Goal: Task Accomplishment & Management: Complete application form

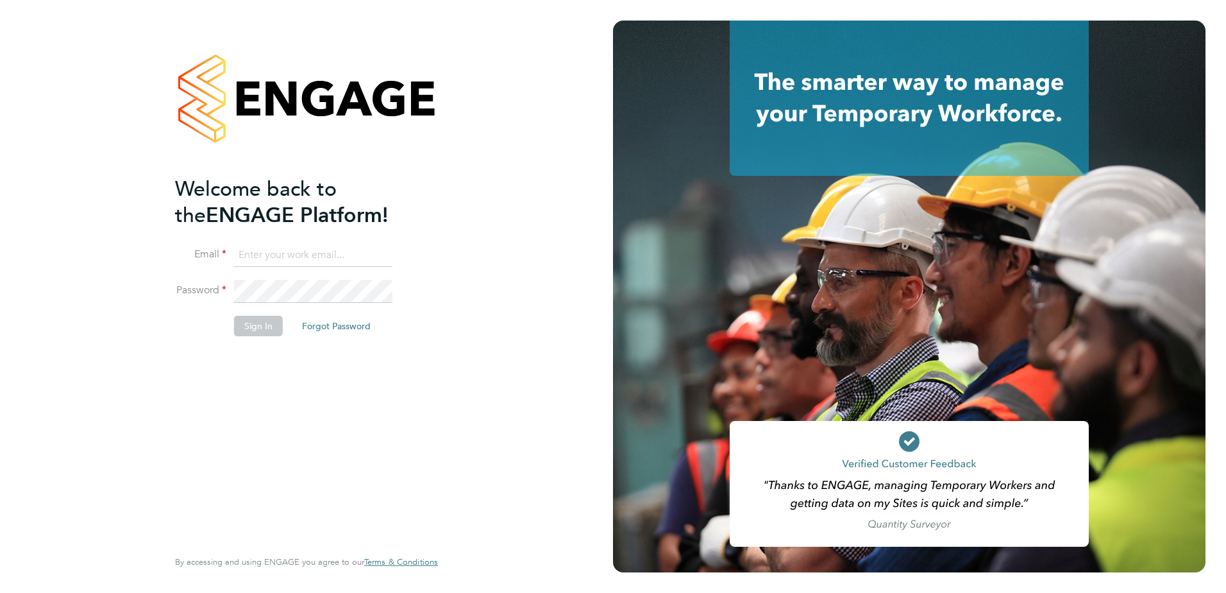
click at [130, 149] on div "Welcome back to the ENGAGE Platform! Email Password Sign In Forgot Password Ent…" at bounding box center [306, 296] width 613 height 593
click at [317, 255] on input at bounding box center [313, 255] width 158 height 23
type input "chloe.taquin@thornbaker.co.uk"
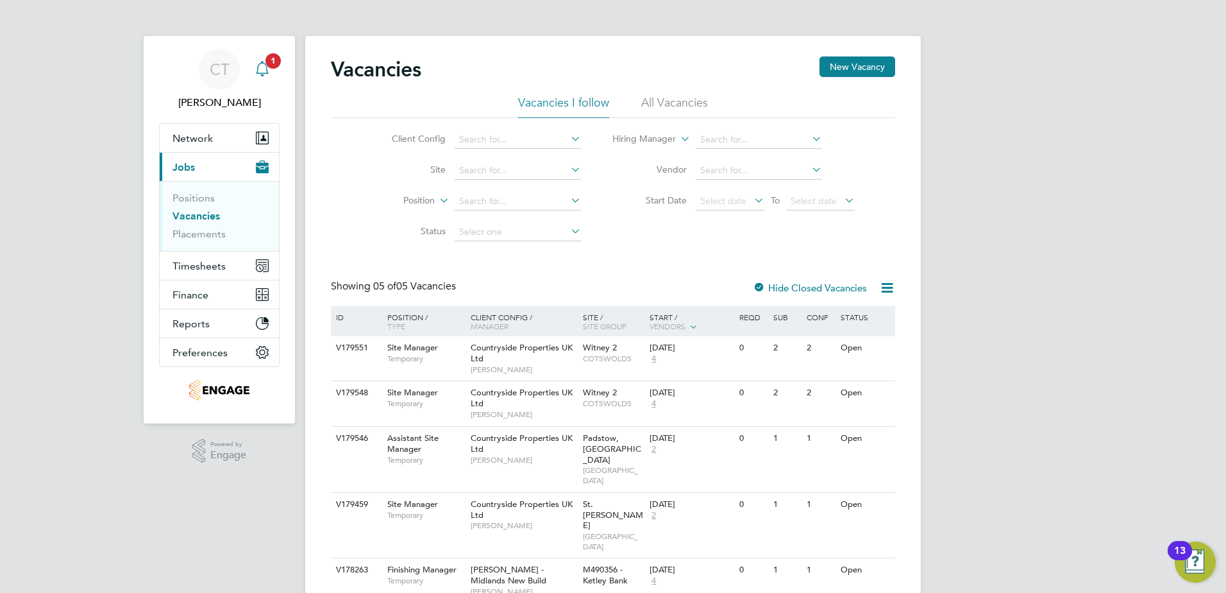
click at [269, 56] on span "1" at bounding box center [273, 60] width 15 height 15
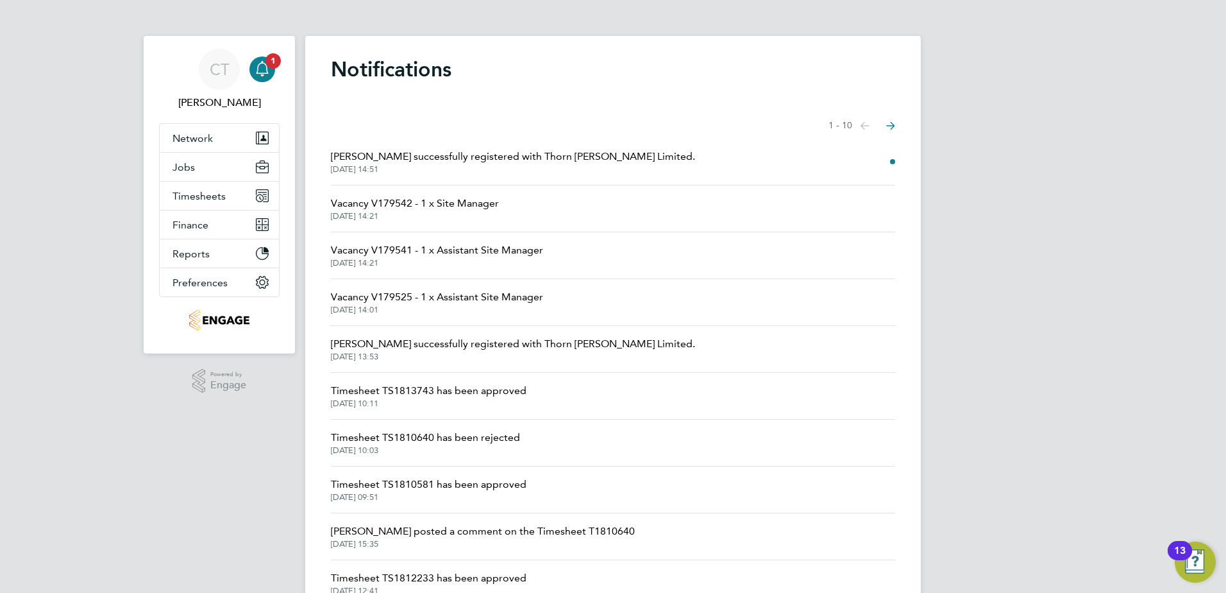
click at [438, 154] on span "Neil Matthews successfully registered with Thorn Baker Limited." at bounding box center [513, 156] width 364 height 15
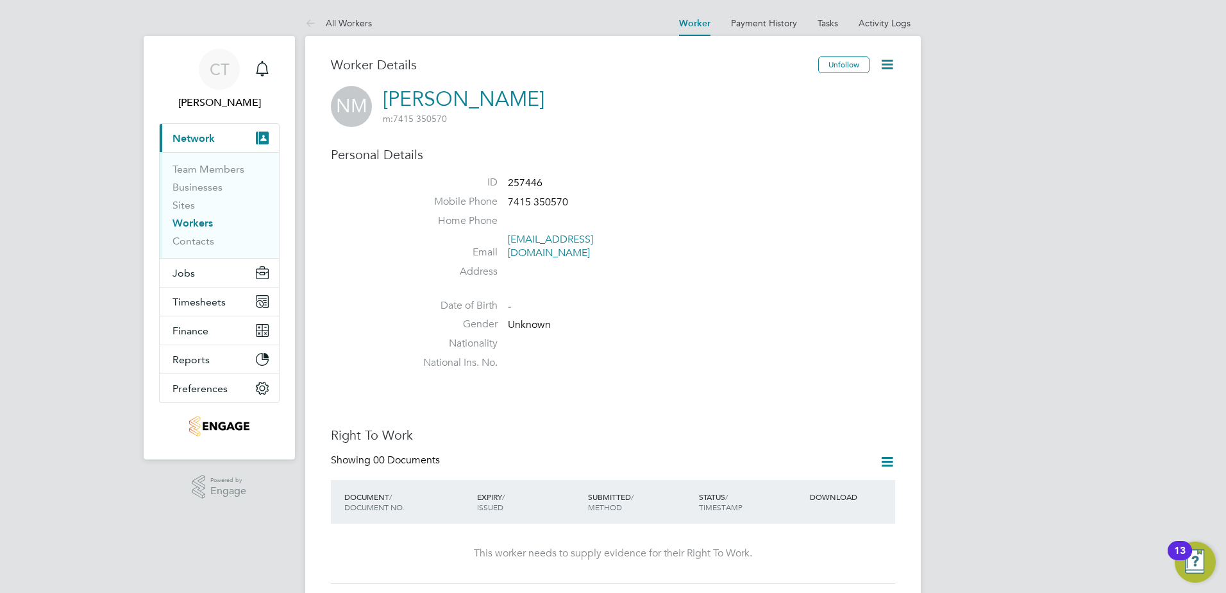
click at [188, 222] on link "Workers" at bounding box center [193, 223] width 40 height 12
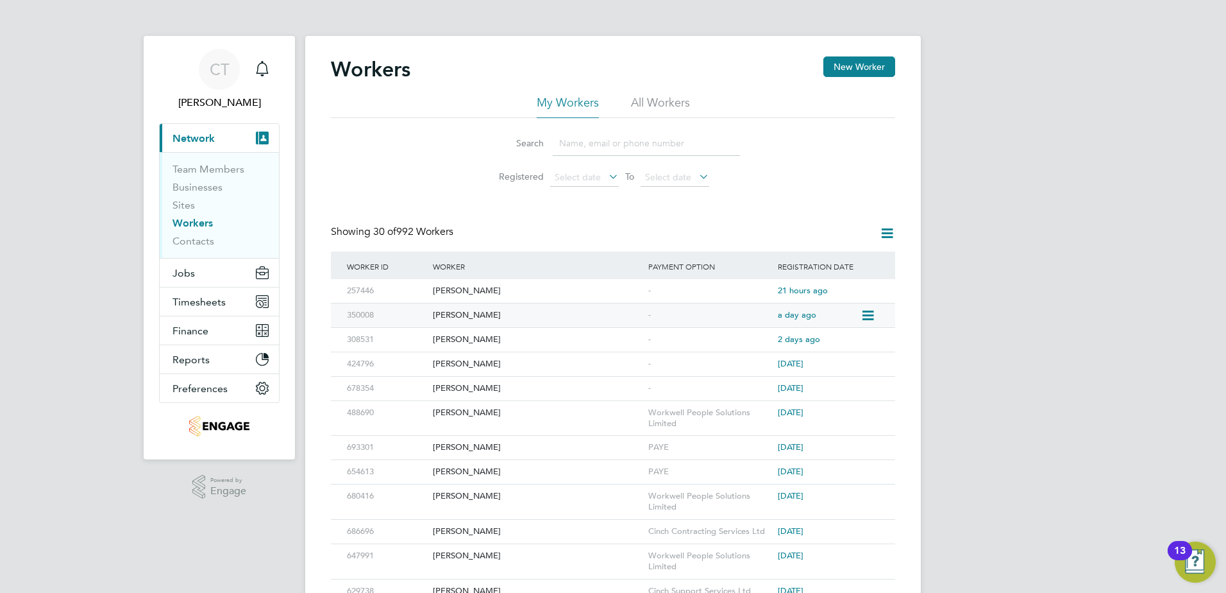
click at [445, 313] on div "[PERSON_NAME]" at bounding box center [538, 315] width 216 height 24
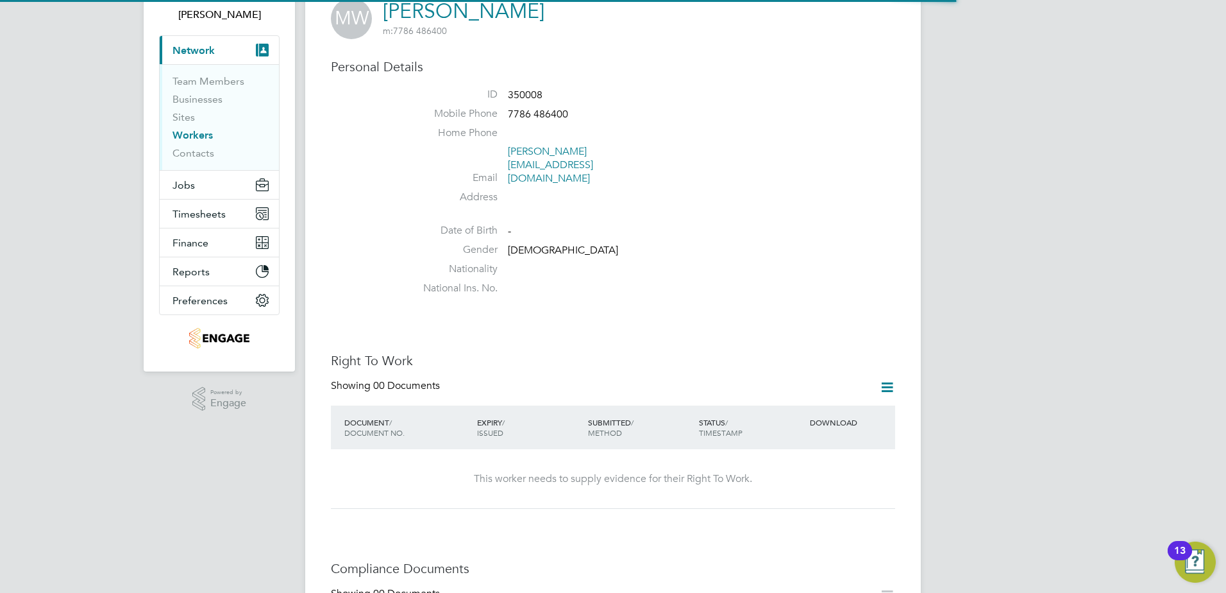
scroll to position [257, 0]
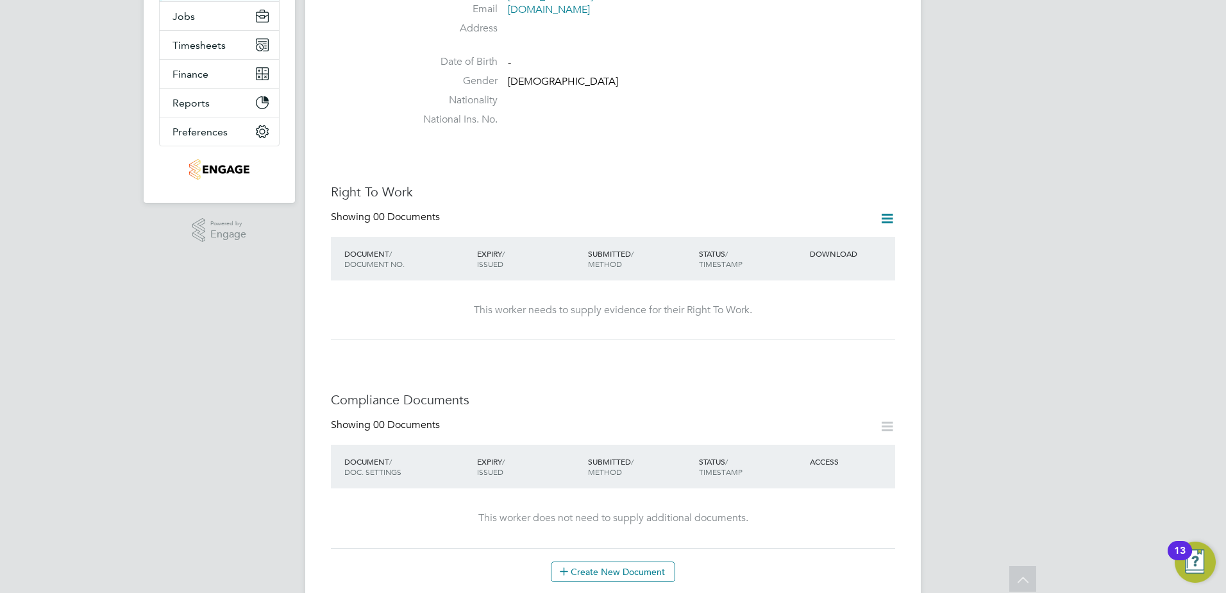
click at [887, 210] on icon at bounding box center [887, 218] width 16 height 16
click at [822, 223] on li "Add Right To Work Document" at bounding box center [816, 223] width 155 height 18
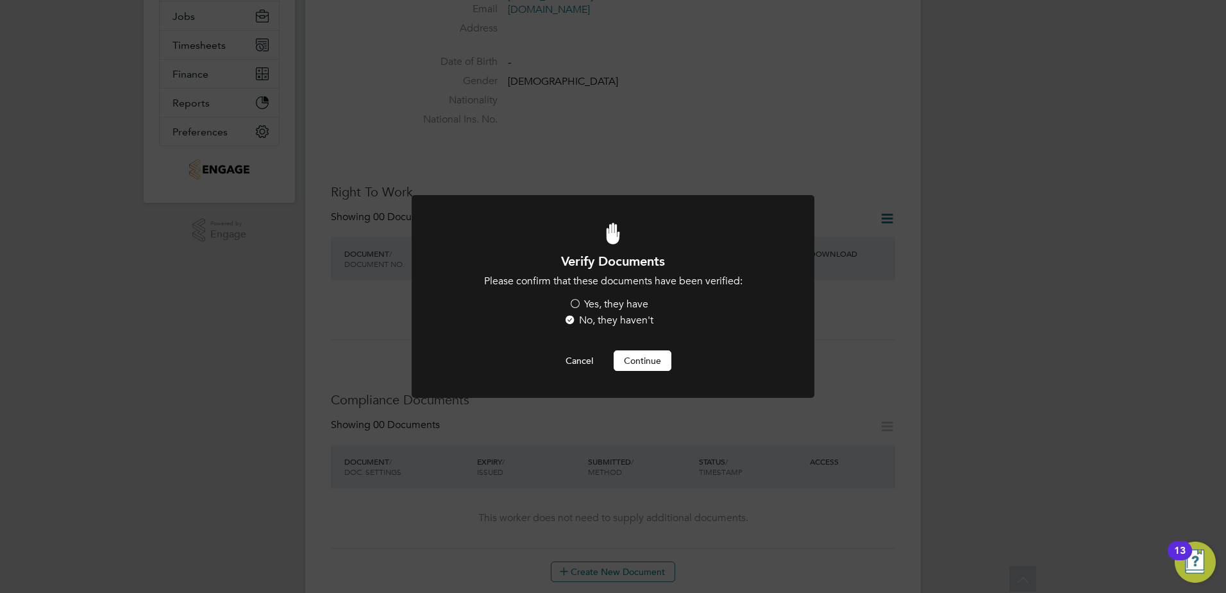
click at [575, 301] on label "Yes, they have" at bounding box center [609, 304] width 80 height 13
click at [0, 0] on input "Yes, they have" at bounding box center [0, 0] width 0 height 0
click at [625, 355] on button "Continue" at bounding box center [643, 360] width 58 height 21
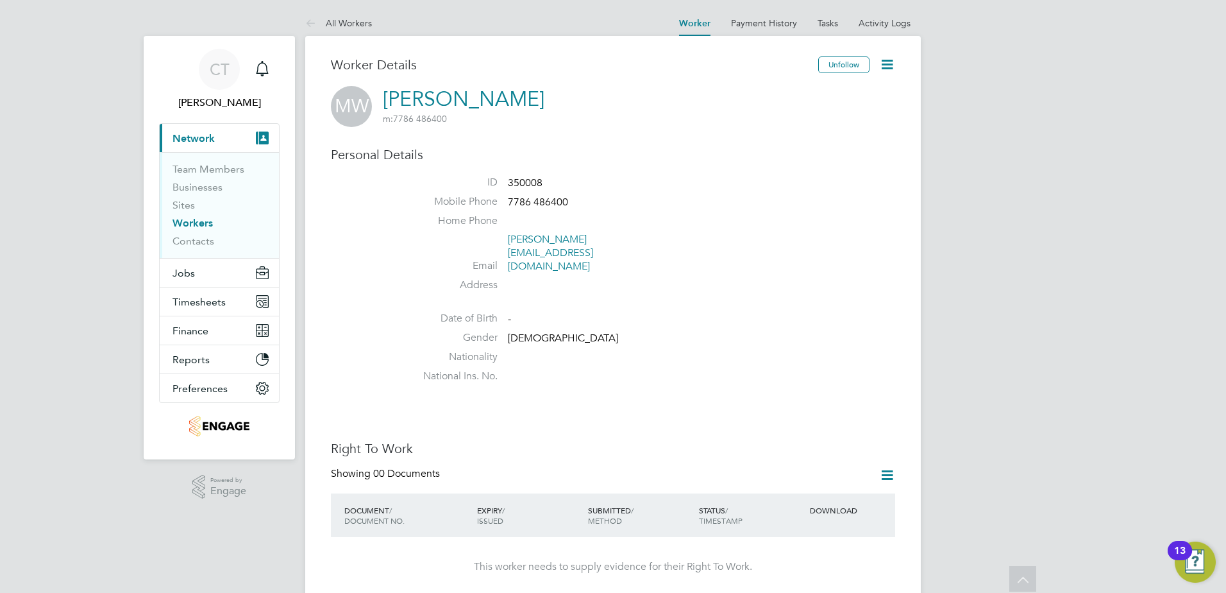
scroll to position [257, 0]
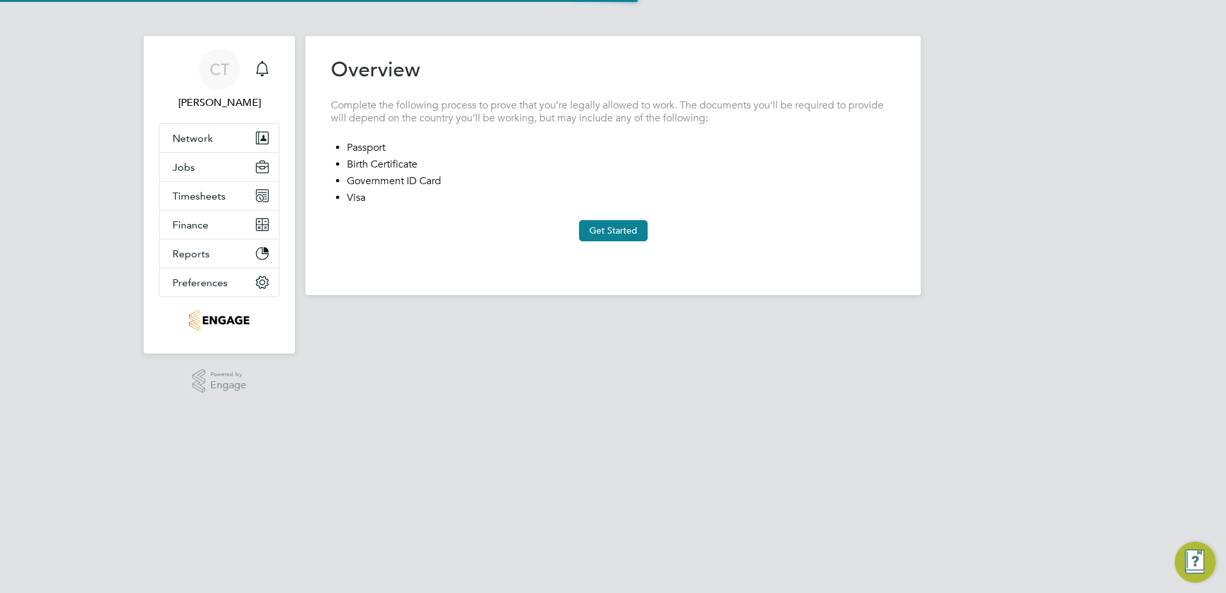
type input "[GEOGRAPHIC_DATA]"
click at [622, 232] on button "Get Started" at bounding box center [613, 230] width 69 height 21
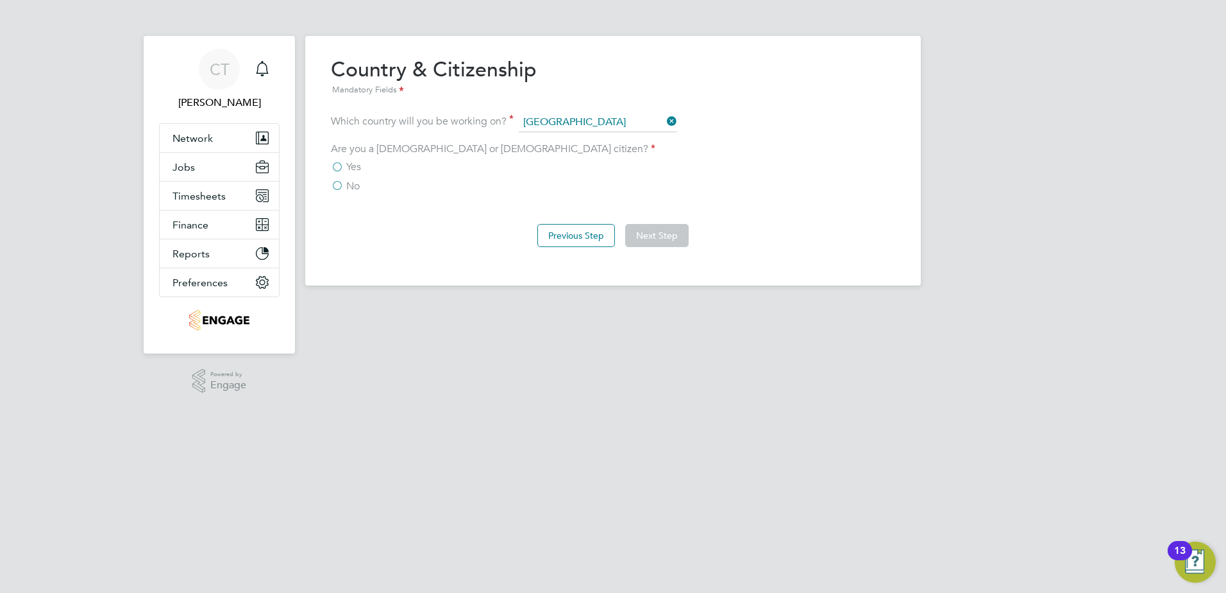
click at [339, 167] on label "Yes" at bounding box center [346, 166] width 30 height 13
click at [0, 0] on input "Yes" at bounding box center [0, 0] width 0 height 0
click at [648, 235] on button "Next Step" at bounding box center [657, 235] width 64 height 23
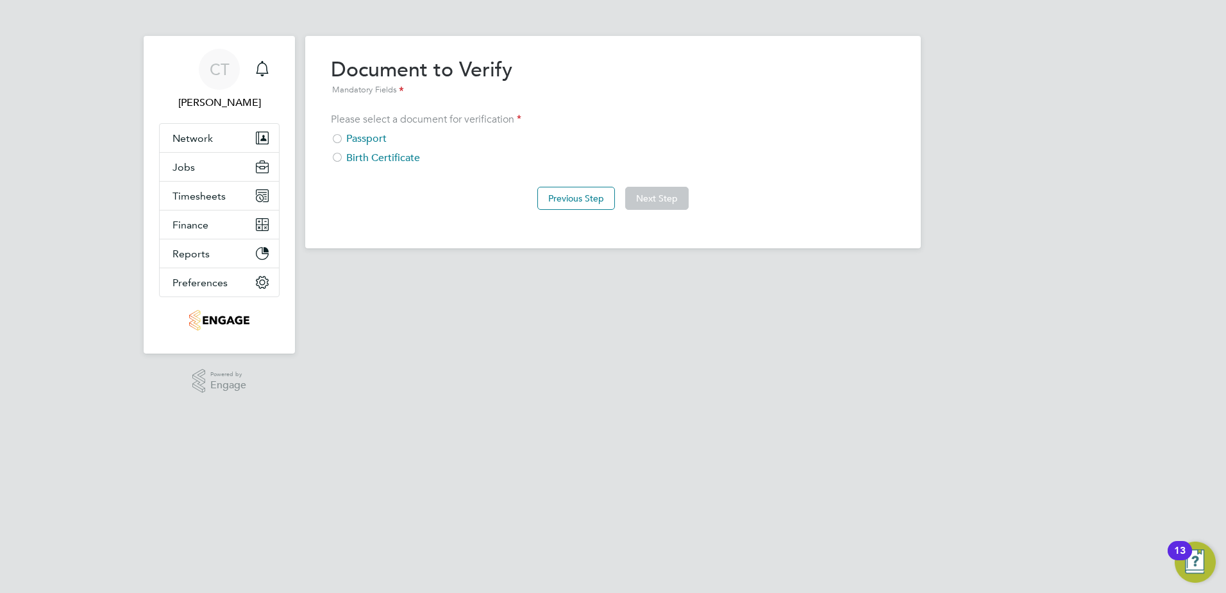
click at [341, 138] on div at bounding box center [337, 139] width 13 height 13
click at [669, 194] on button "Next Step" at bounding box center [657, 198] width 64 height 23
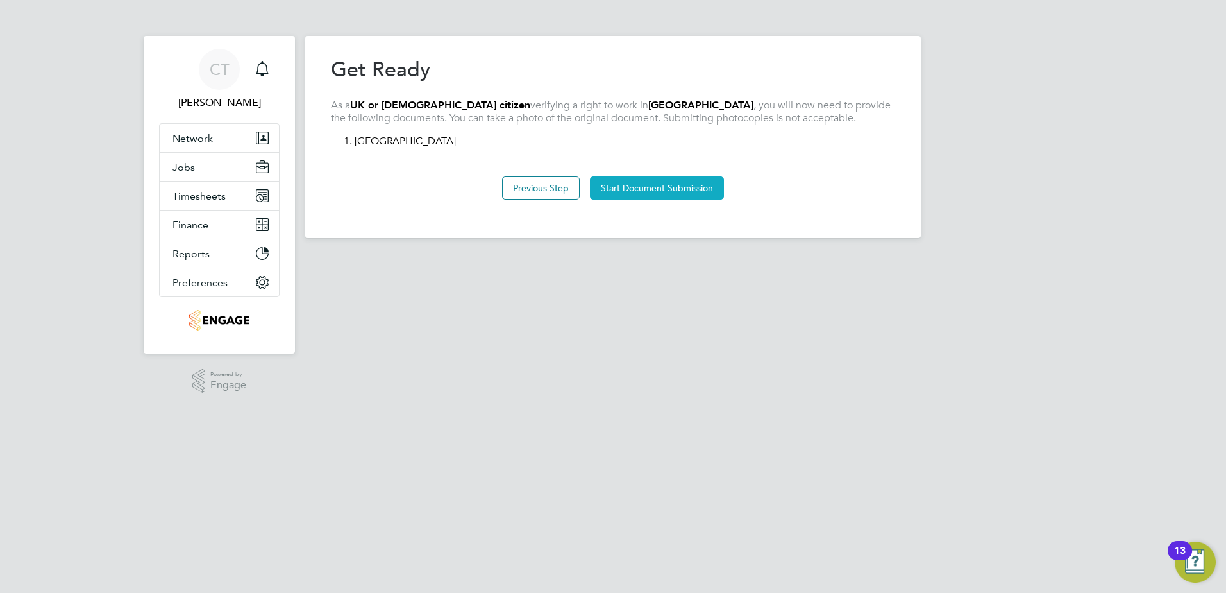
click at [672, 189] on button "Start Document Submission" at bounding box center [657, 187] width 134 height 23
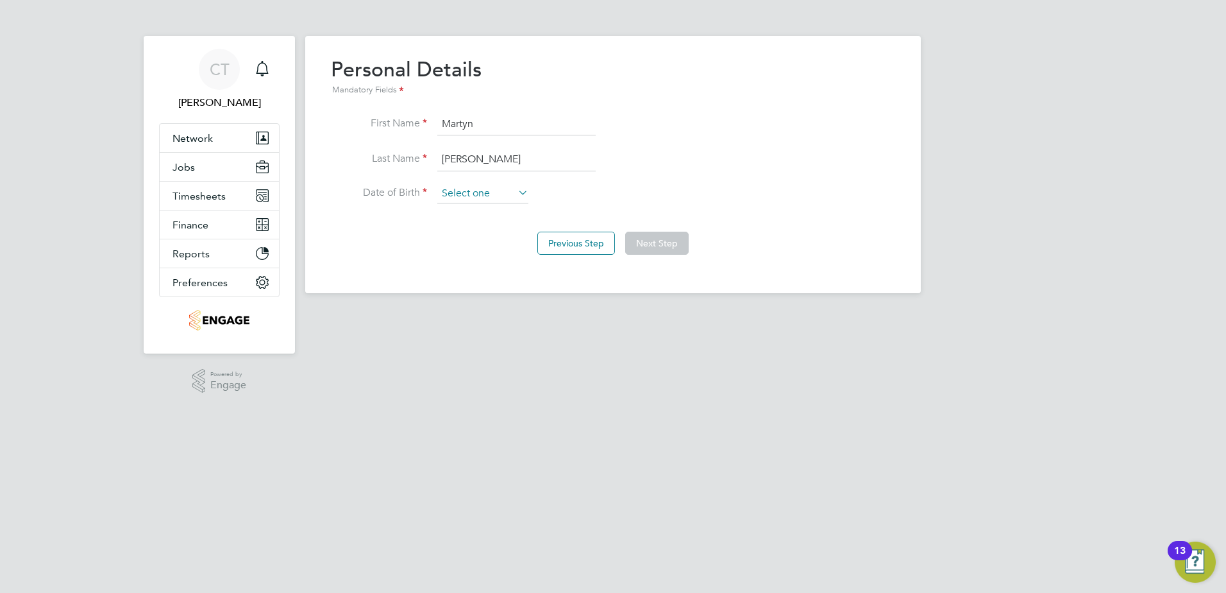
click at [515, 194] on input at bounding box center [482, 193] width 91 height 19
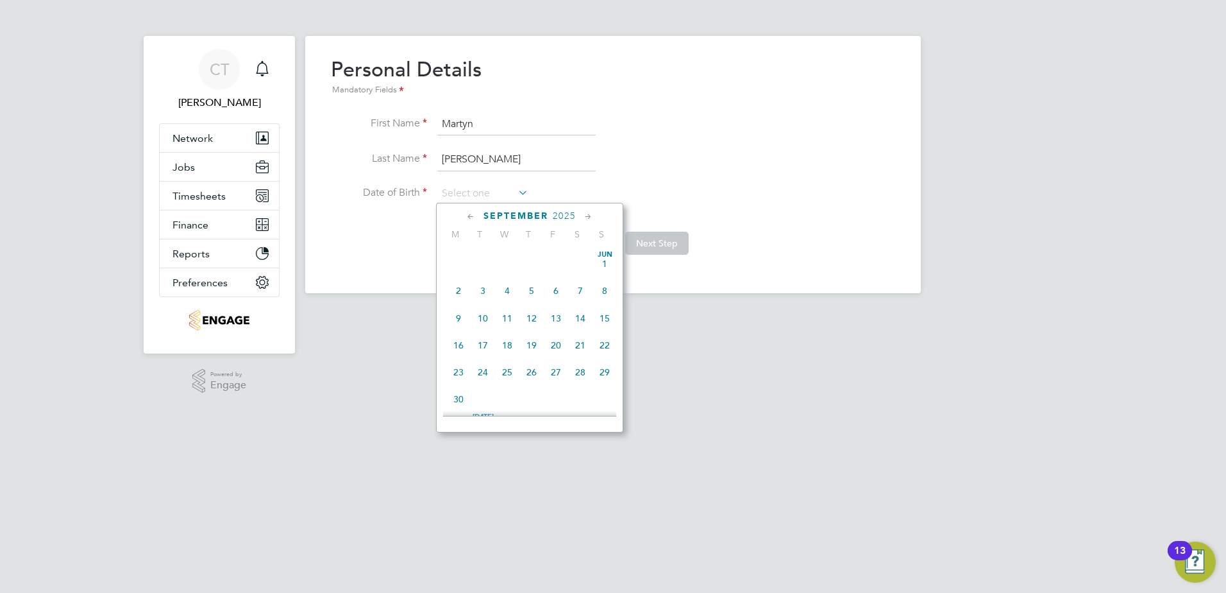
scroll to position [389, 0]
click at [559, 217] on span "2025" at bounding box center [564, 215] width 23 height 11
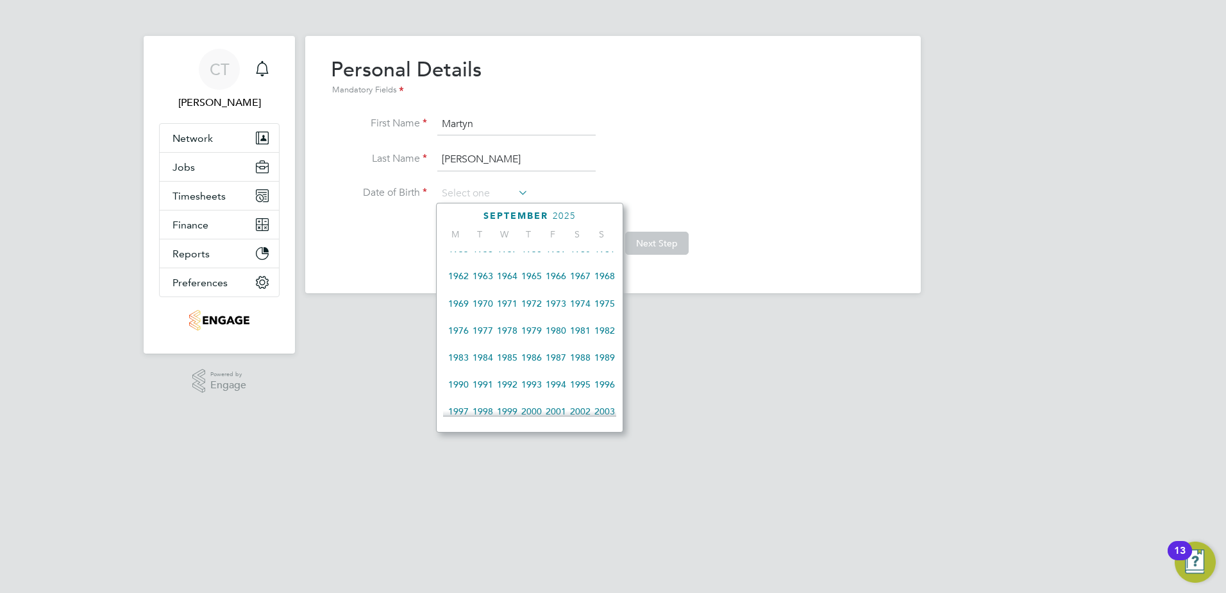
scroll to position [148, 0]
click at [552, 282] on span "1966" at bounding box center [556, 278] width 24 height 24
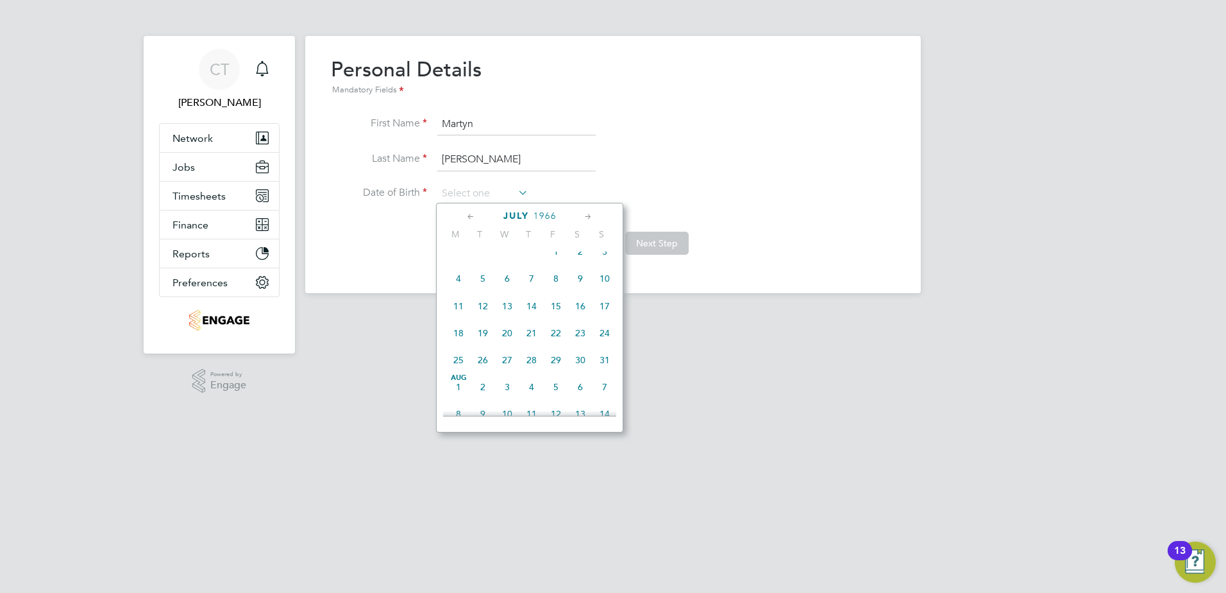
click at [468, 216] on icon at bounding box center [471, 217] width 12 height 14
click at [554, 262] on span "[DATE]" at bounding box center [556, 263] width 24 height 24
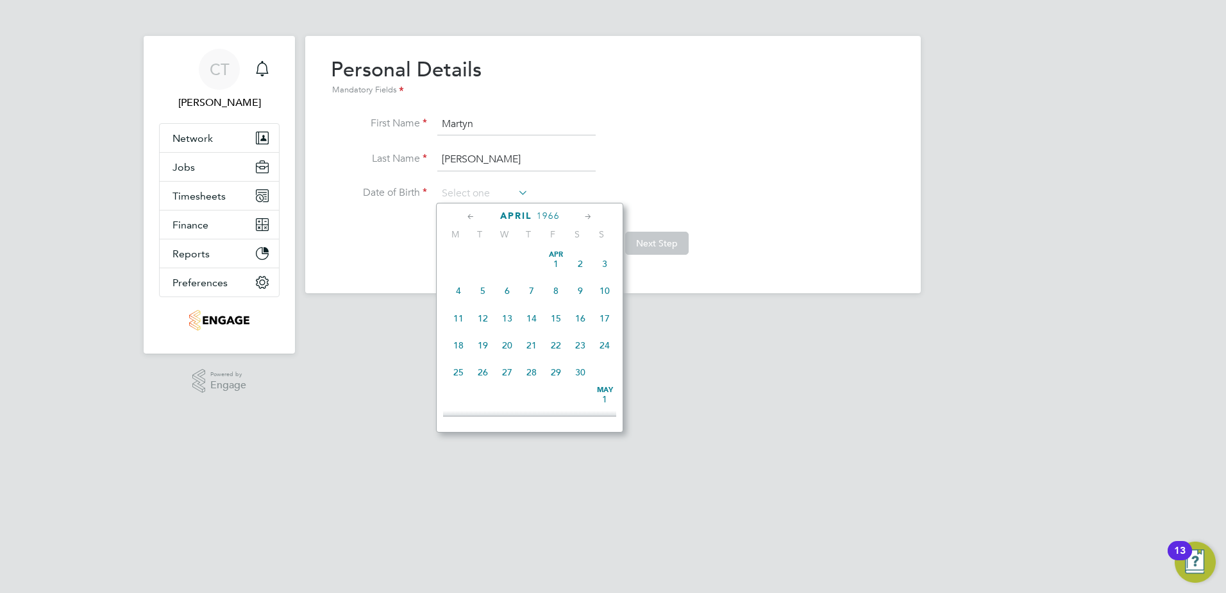
type input "[DATE]"
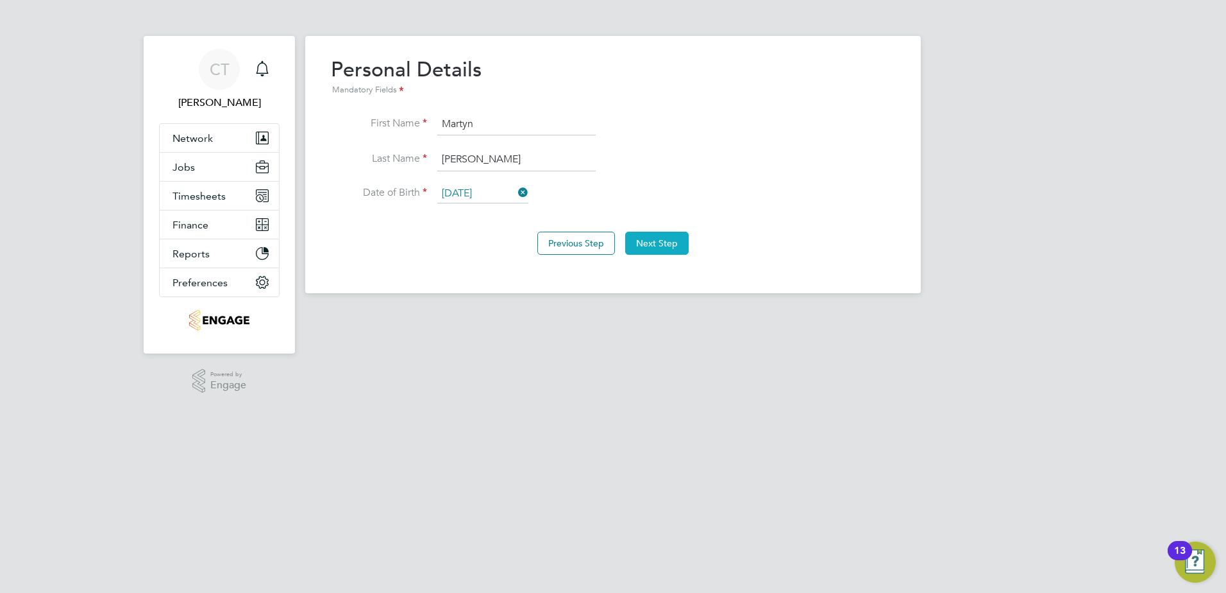
click at [661, 242] on button "Next Step" at bounding box center [657, 243] width 64 height 23
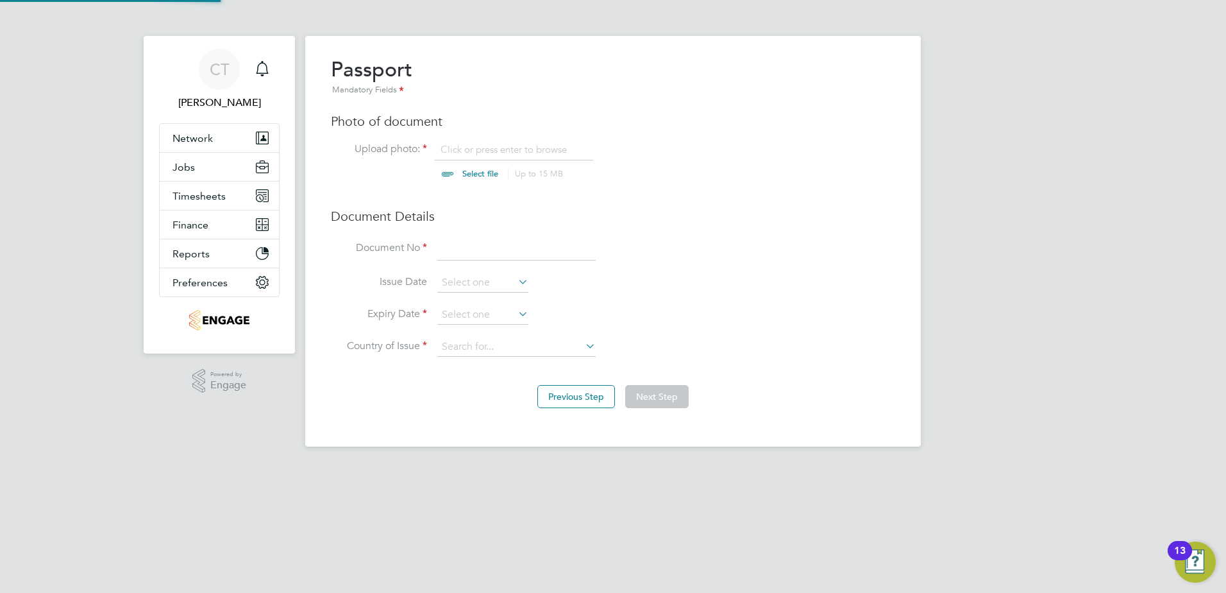
scroll to position [17, 159]
click at [452, 250] on input at bounding box center [516, 248] width 158 height 23
type input "516169294"
click at [516, 314] on icon at bounding box center [516, 314] width 0 height 18
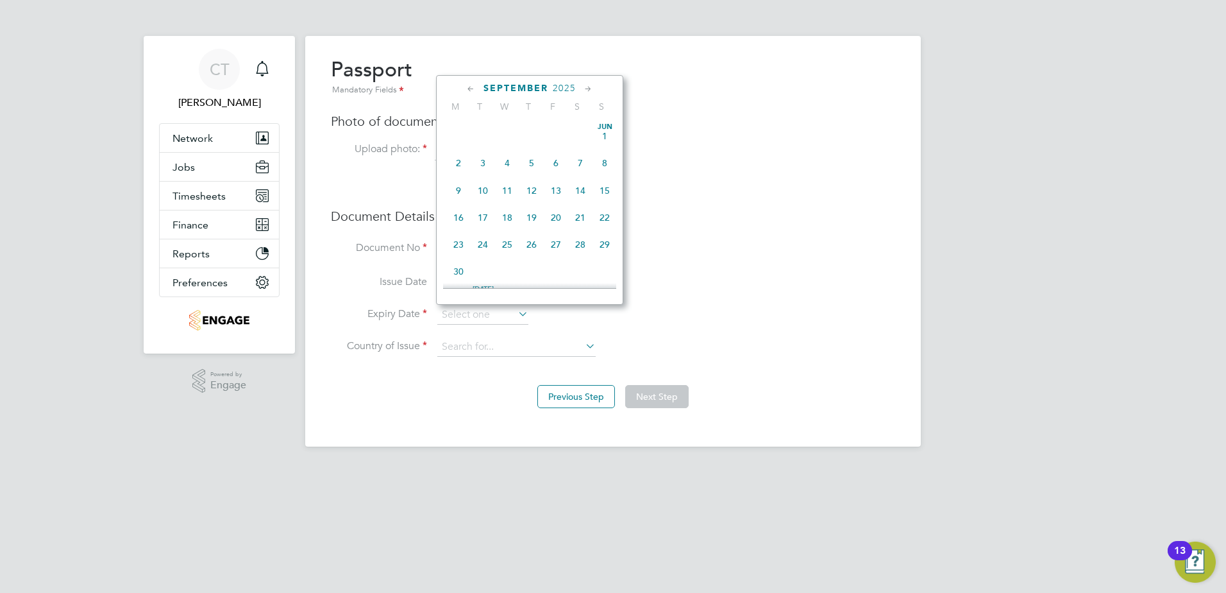
scroll to position [389, 0]
click at [563, 87] on span "2025" at bounding box center [564, 88] width 23 height 11
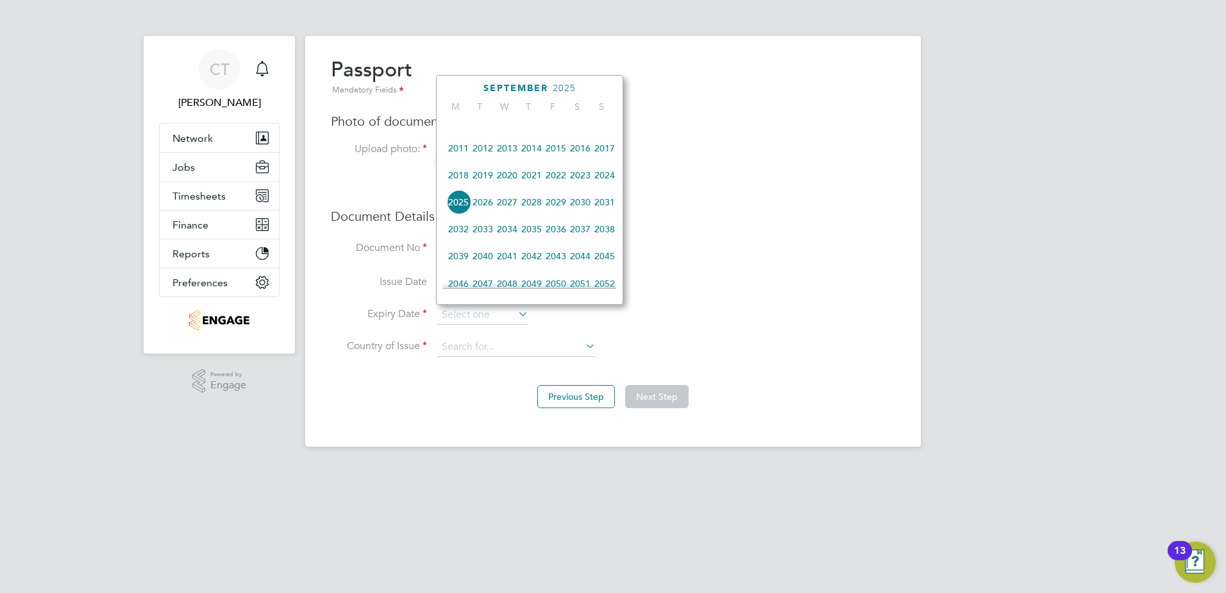
click at [584, 183] on span "2023" at bounding box center [580, 175] width 24 height 24
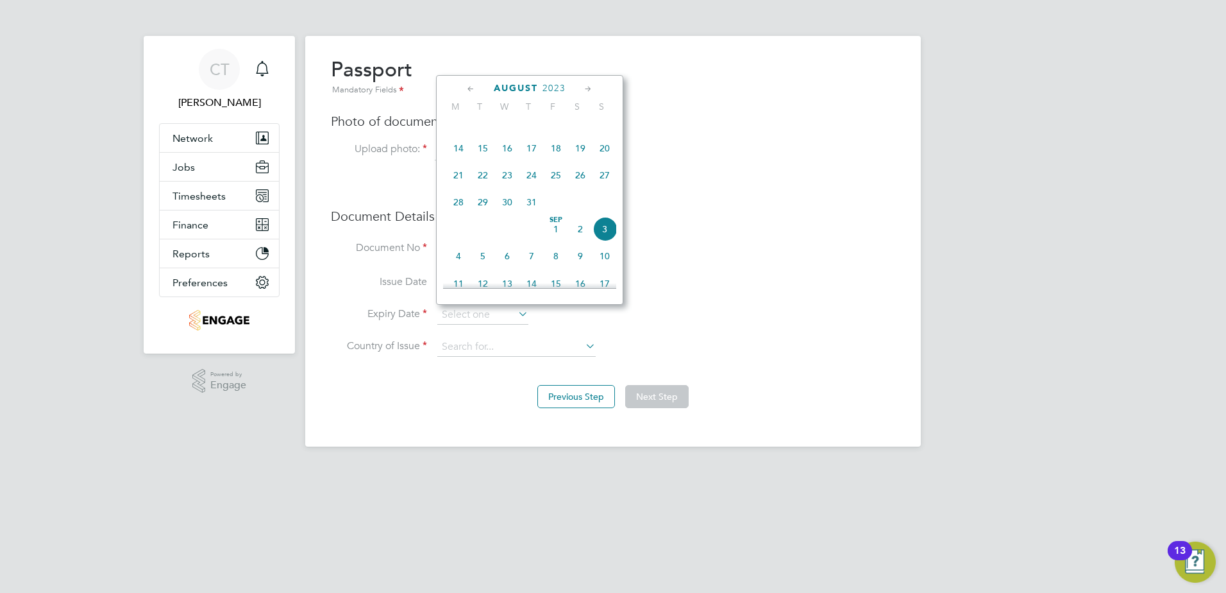
click at [471, 87] on icon at bounding box center [471, 89] width 12 height 14
click at [476, 89] on icon at bounding box center [471, 89] width 12 height 14
click at [609, 160] on span "14" at bounding box center [605, 163] width 24 height 24
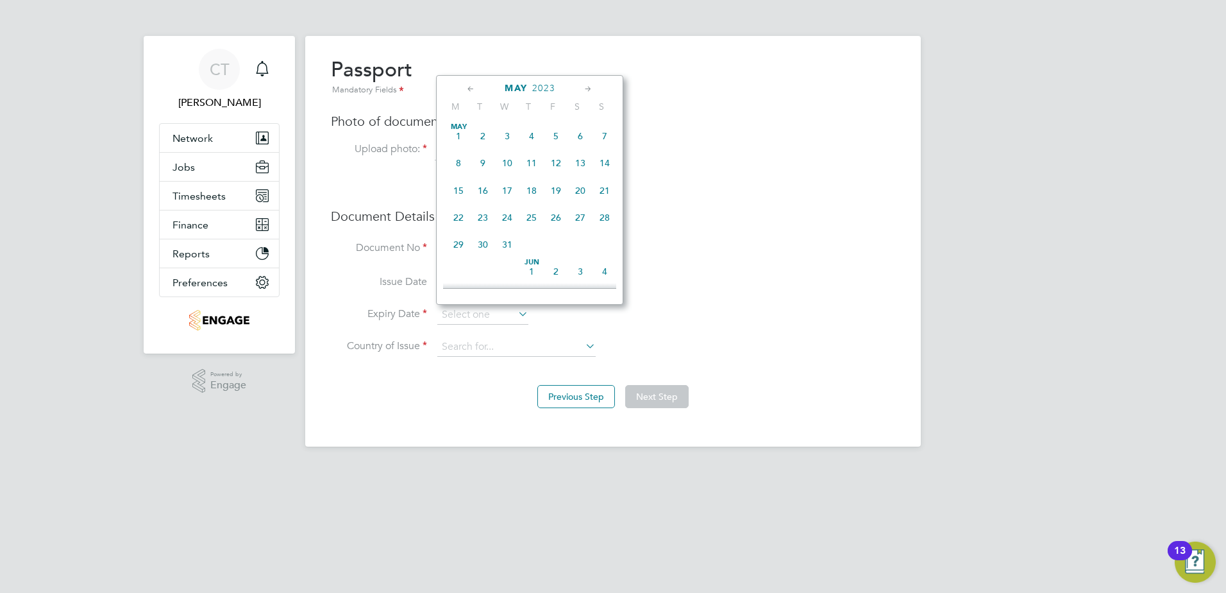
type input "[DATE]"
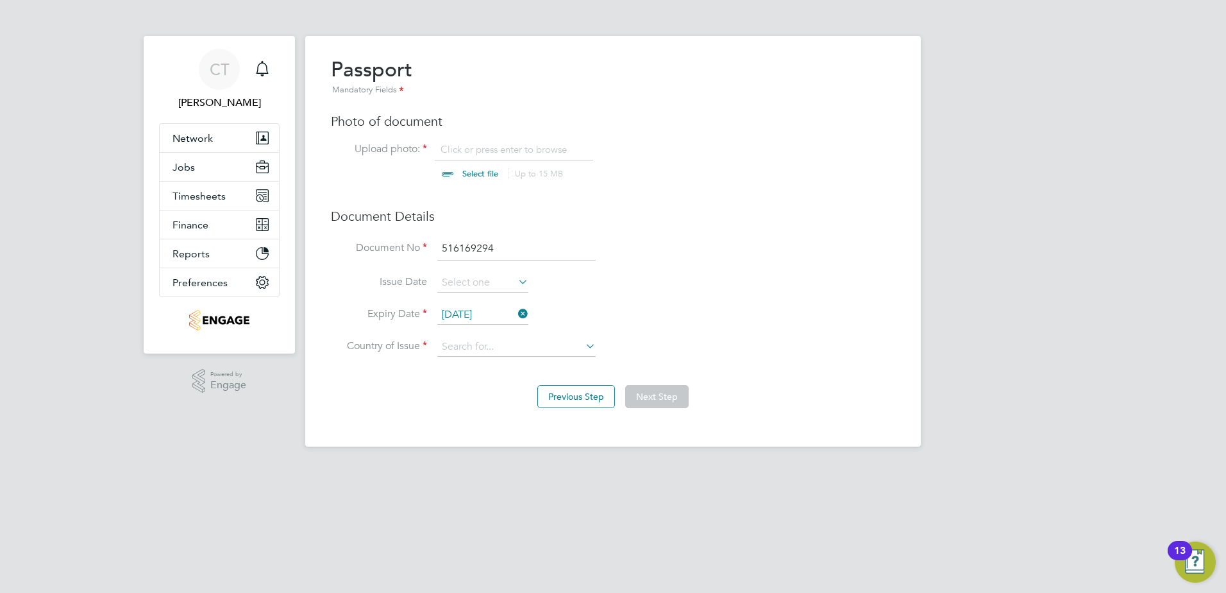
click at [583, 345] on icon at bounding box center [583, 346] width 0 height 18
click at [504, 435] on li "Uni [PERSON_NAME] Kingdom" at bounding box center [558, 435] width 242 height 17
type input "[GEOGRAPHIC_DATA]"
click at [480, 171] on input "file" at bounding box center [492, 162] width 201 height 38
type input "C:\fakepath\PP MW.jpg"
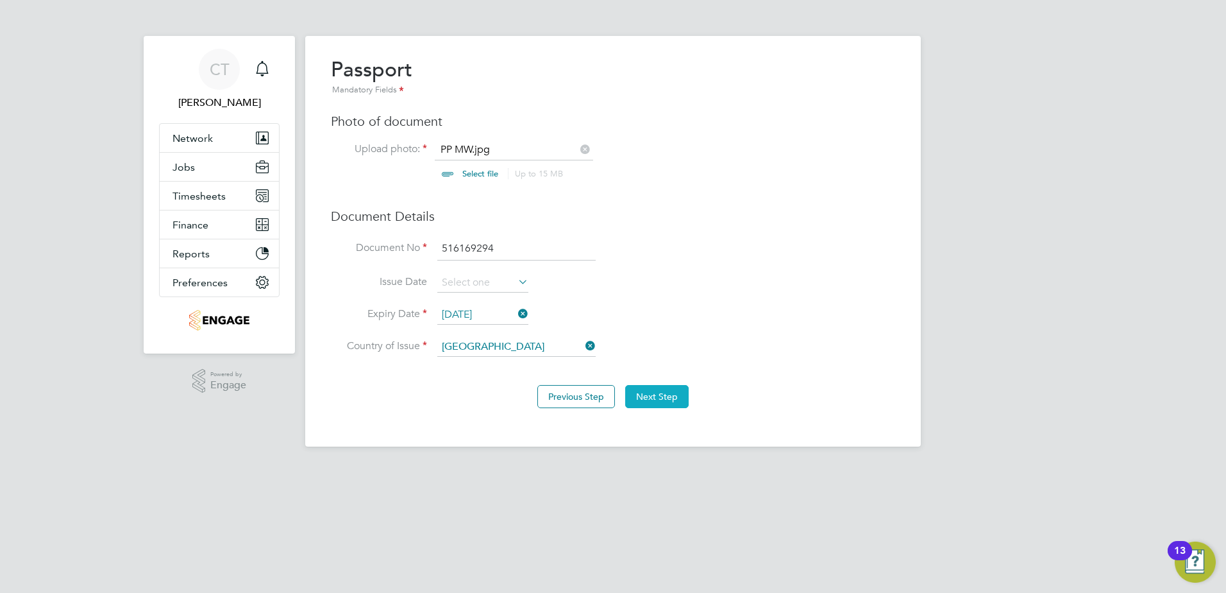
click at [669, 390] on button "Next Step" at bounding box center [657, 396] width 64 height 23
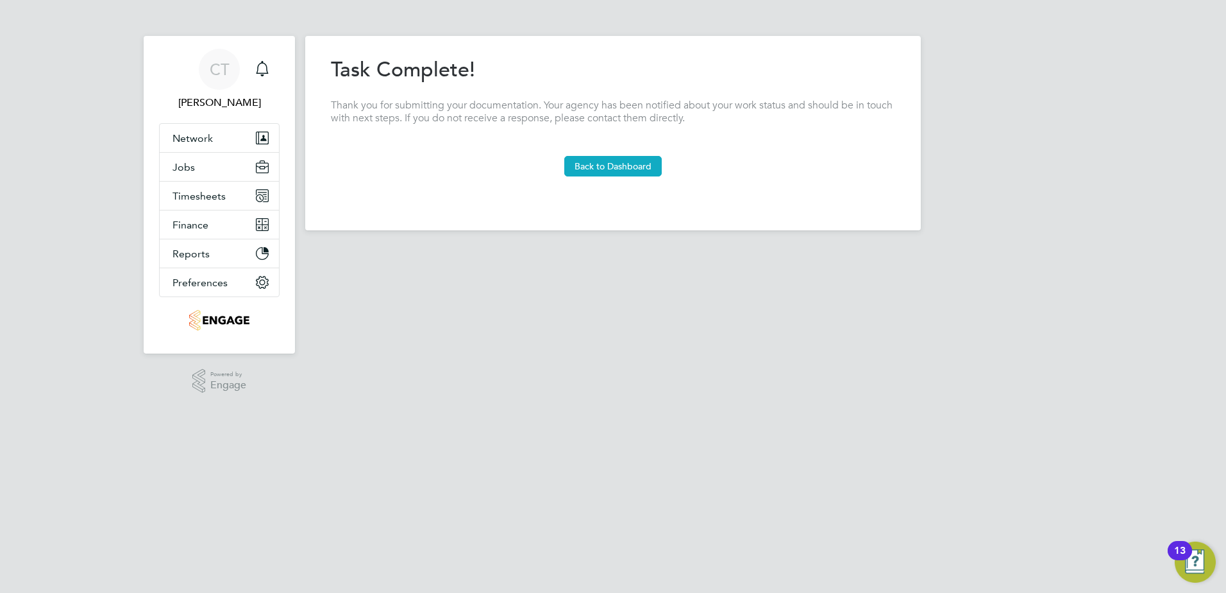
click at [622, 172] on button "Back to Dashboard" at bounding box center [613, 166] width 98 height 21
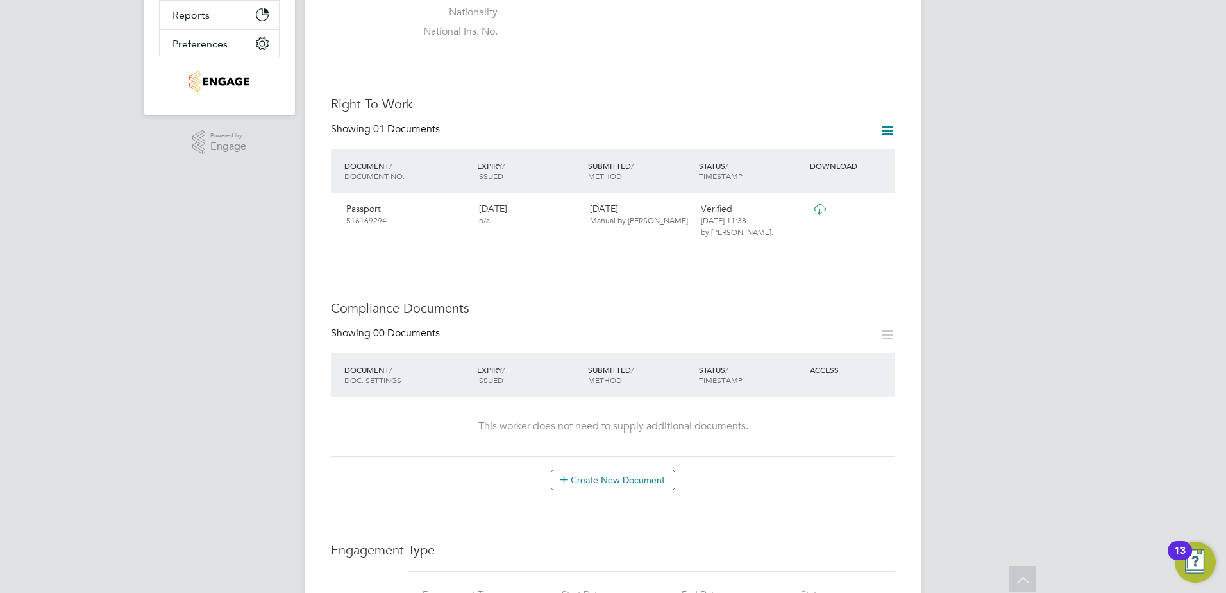
scroll to position [257, 0]
